Goal: Task Accomplishment & Management: Manage account settings

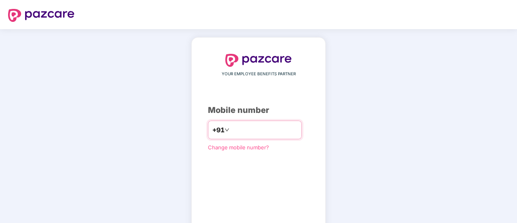
click at [258, 125] on input "number" at bounding box center [264, 129] width 66 height 13
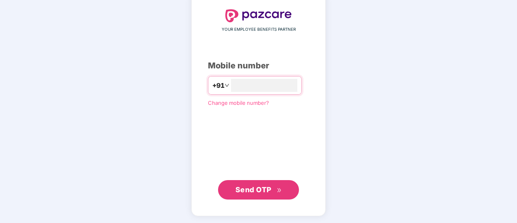
type input "**********"
click at [252, 180] on button "Send OTP" at bounding box center [258, 189] width 81 height 19
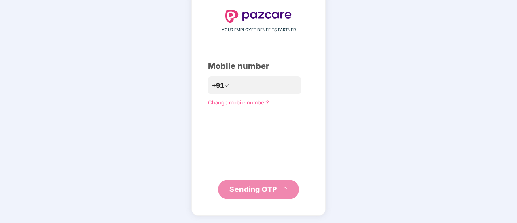
scroll to position [40, 0]
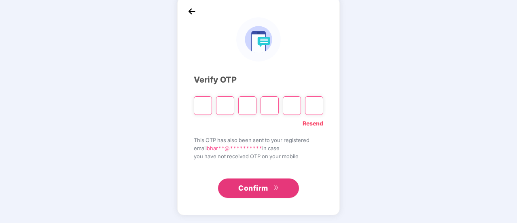
type input "*"
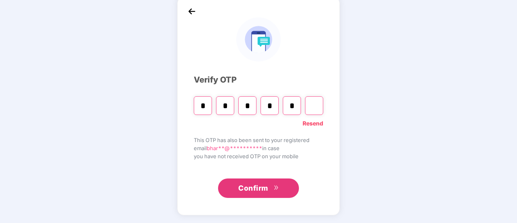
type input "*"
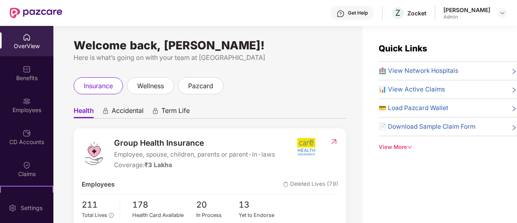
click at [32, 49] on div "OverView" at bounding box center [26, 46] width 53 height 8
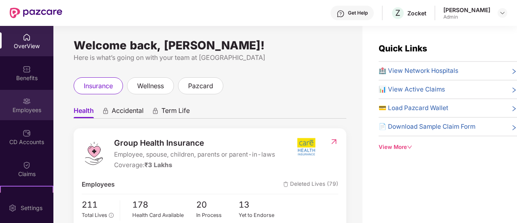
click at [28, 119] on div "Employees" at bounding box center [26, 105] width 53 height 30
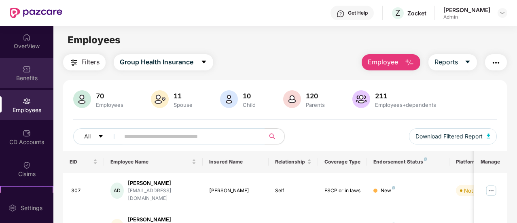
click at [27, 83] on div "Benefits" at bounding box center [26, 73] width 53 height 30
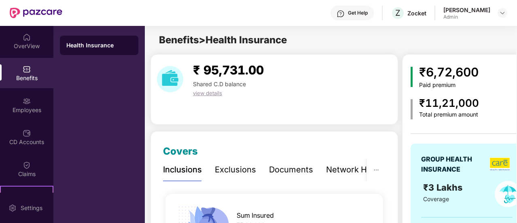
click at [261, 121] on div "₹ 95,731.00 Shared C.D balance view details" at bounding box center [274, 89] width 248 height 70
click at [210, 91] on span "view details" at bounding box center [207, 93] width 29 height 6
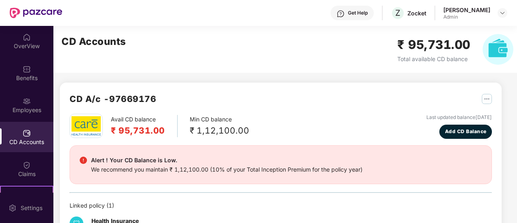
scroll to position [35, 0]
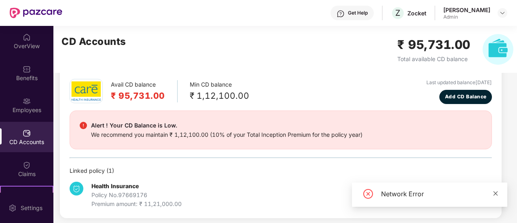
click at [496, 193] on icon "close" at bounding box center [496, 193] width 6 height 6
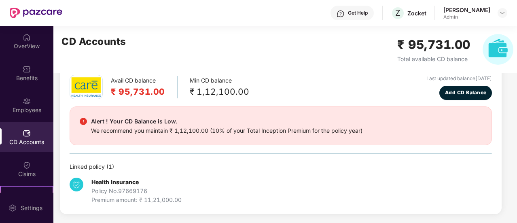
scroll to position [0, 0]
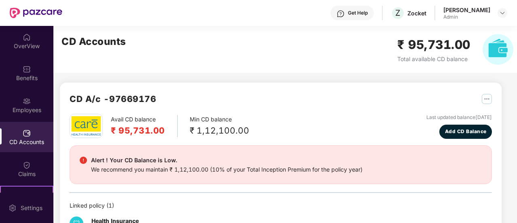
click at [434, 43] on h2 "₹ 95,731.00" at bounding box center [433, 44] width 73 height 19
click at [493, 53] on img at bounding box center [498, 49] width 31 height 31
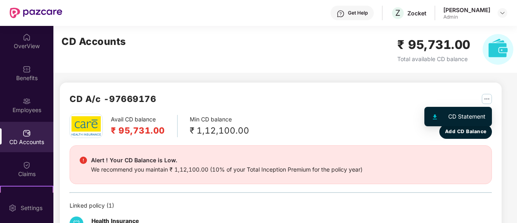
click at [471, 114] on div "CD Statement" at bounding box center [466, 116] width 37 height 9
